Goal: Information Seeking & Learning: Learn about a topic

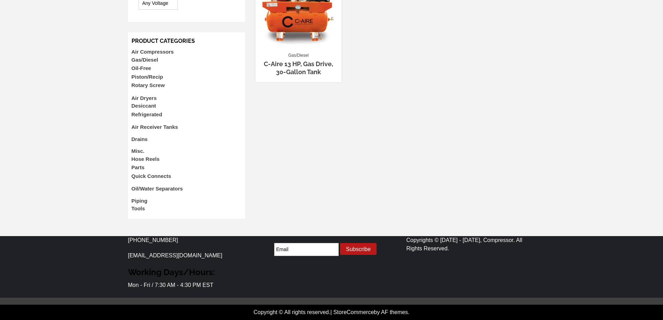
scroll to position [418, 0]
drag, startPoint x: 218, startPoint y: 73, endPoint x: 120, endPoint y: 68, distance: 97.6
click at [120, 236] on div "[PHONE_NUMBER] [EMAIL_ADDRESS][DOMAIN_NAME] Working Days/Hours: Mon - Fri / 7:3…" at bounding box center [331, 267] width 663 height 62
copy link "[EMAIL_ADDRESS][DOMAIN_NAME]"
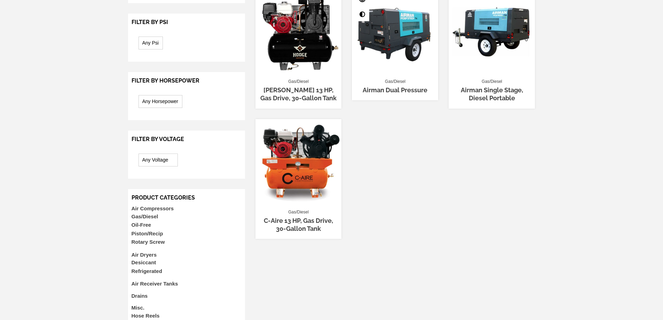
scroll to position [139, 0]
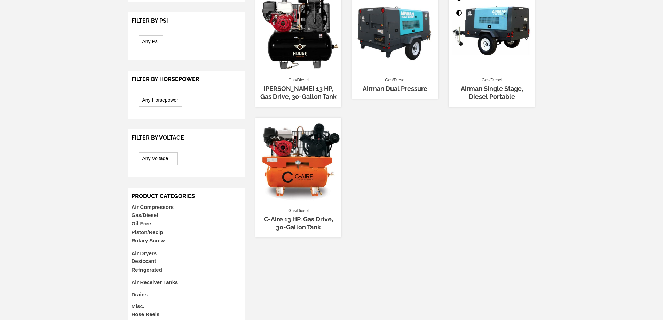
click at [461, 100] on link "Airman Single Stage, Diesel Portable" at bounding box center [492, 92] width 62 height 15
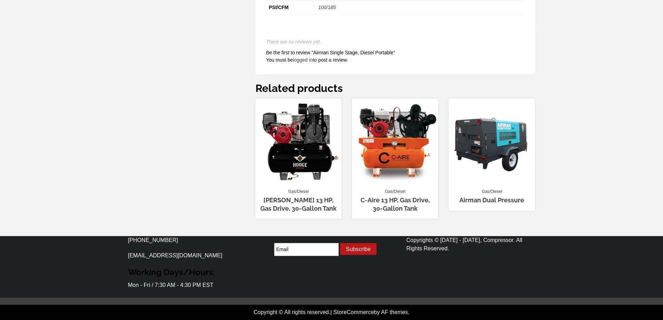
scroll to position [700, 0]
